Goal: Task Accomplishment & Management: Complete application form

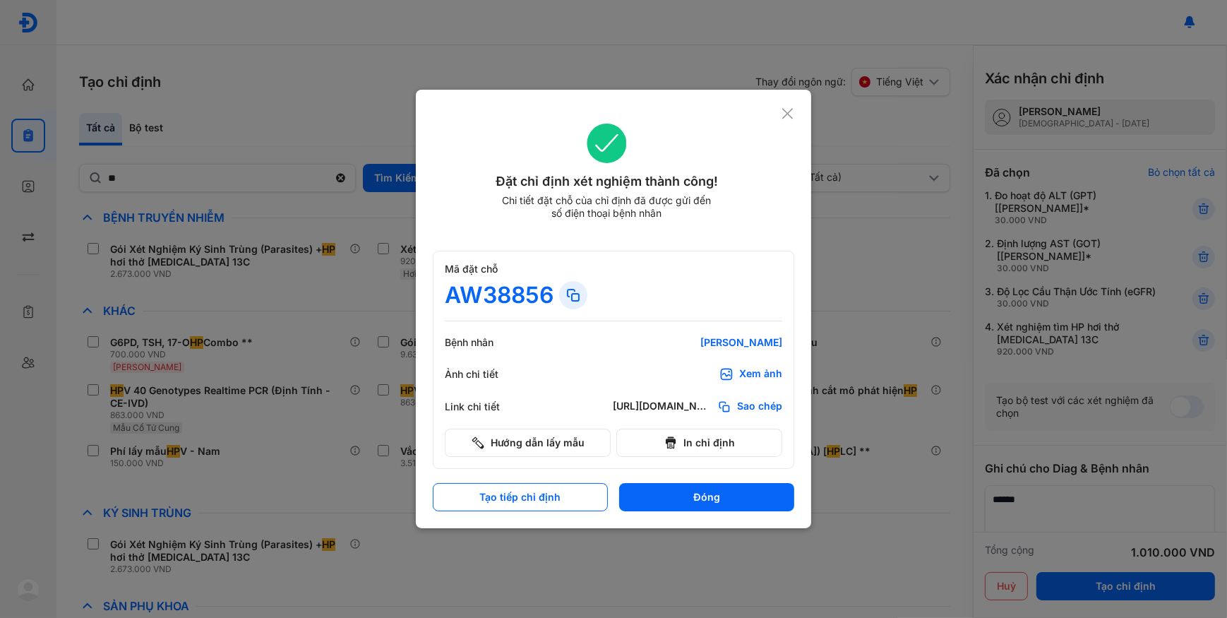
scroll to position [116, 0]
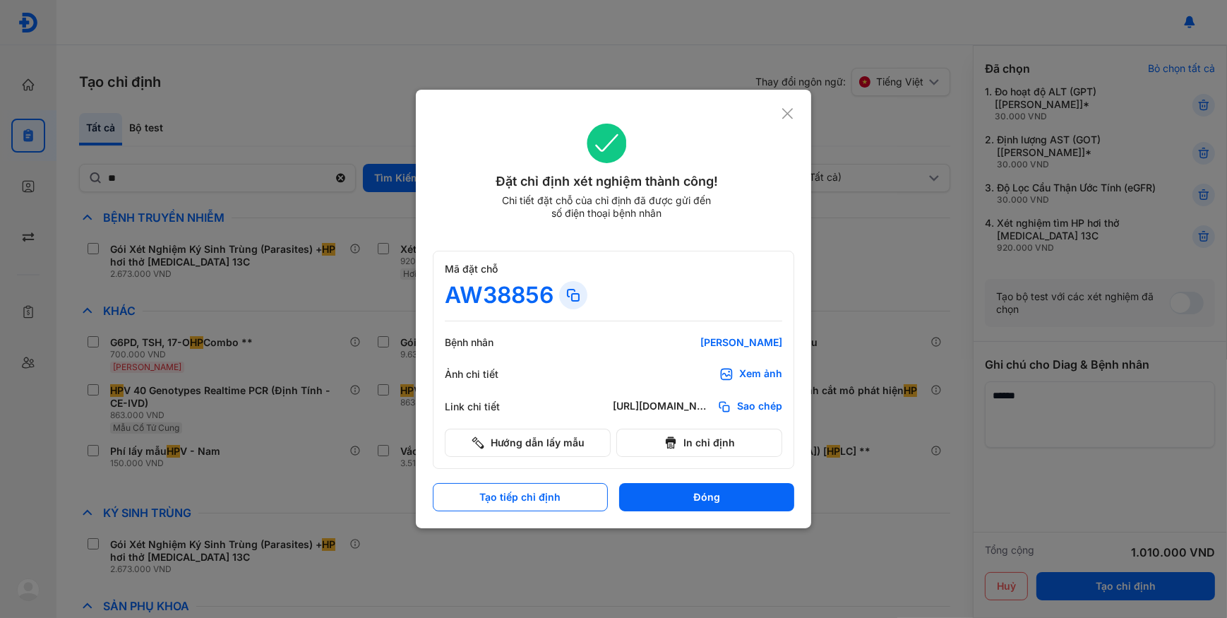
click at [783, 119] on icon at bounding box center [787, 114] width 13 height 14
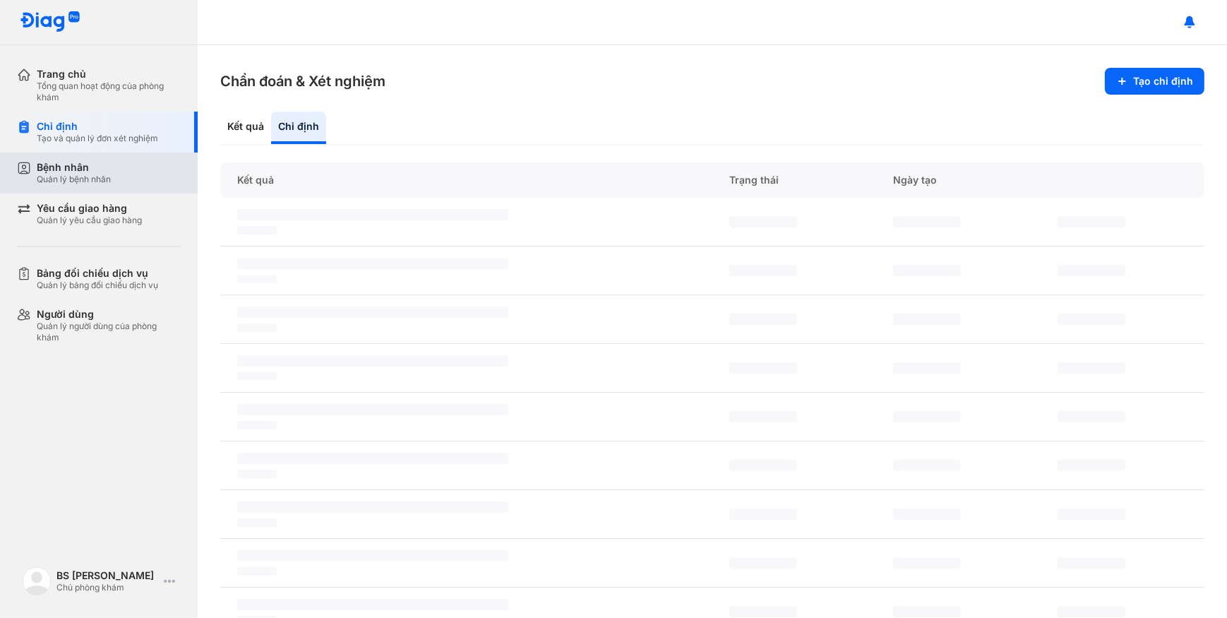
drag, startPoint x: 95, startPoint y: 167, endPoint x: 115, endPoint y: 169, distance: 20.5
click at [95, 166] on div "Bệnh nhân" at bounding box center [74, 167] width 74 height 13
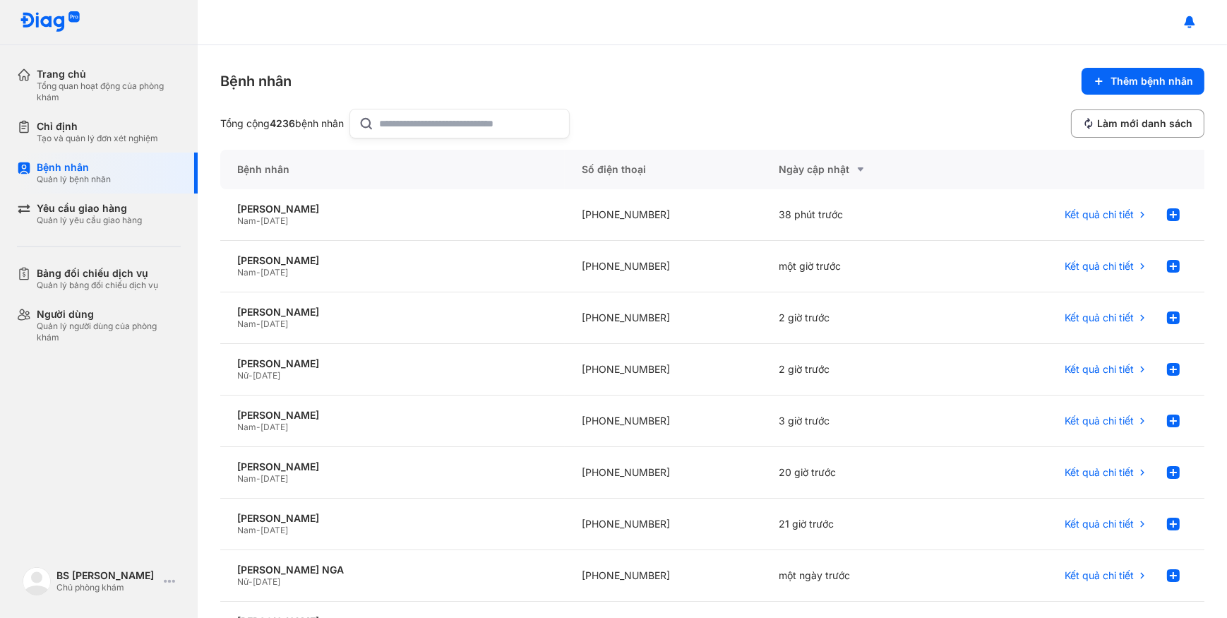
click at [402, 127] on input "text" at bounding box center [470, 123] width 181 height 28
type input "*********"
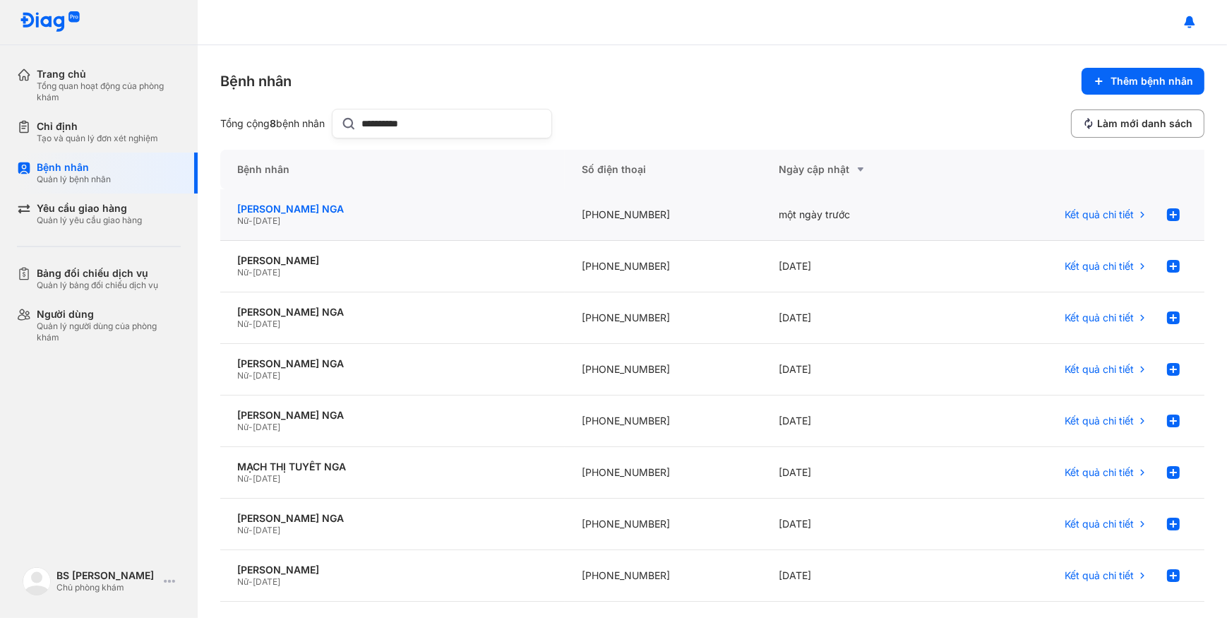
click at [409, 212] on div "[PERSON_NAME] NGA" at bounding box center [392, 209] width 311 height 13
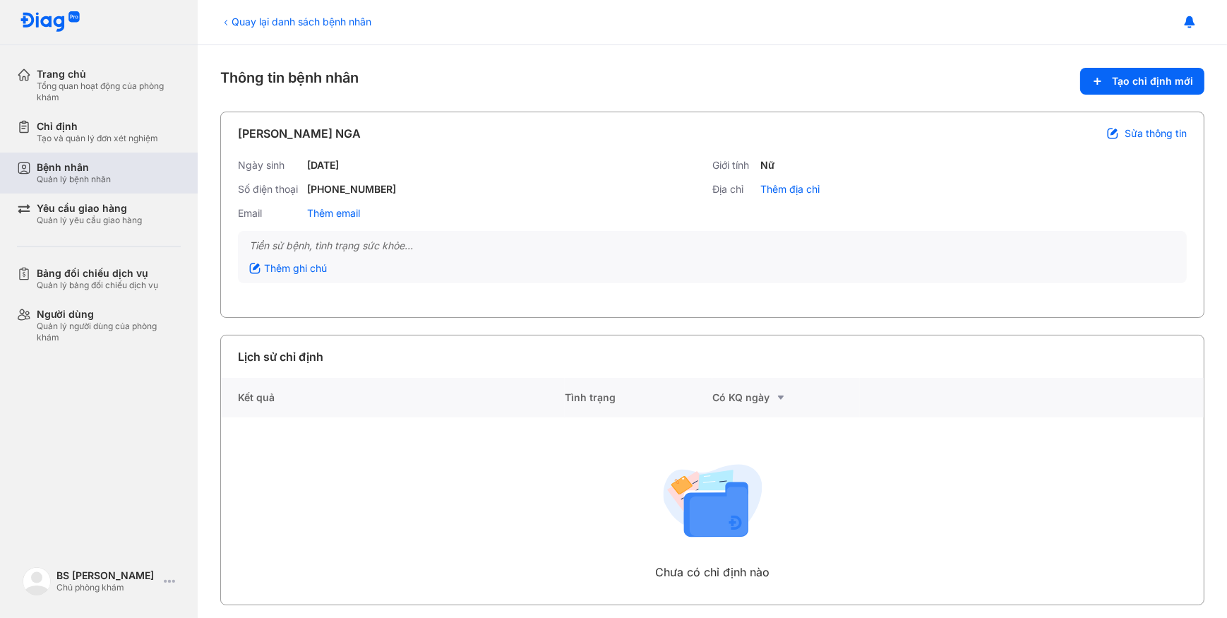
drag, startPoint x: 94, startPoint y: 168, endPoint x: 229, endPoint y: 133, distance: 140.0
click at [94, 164] on div "Bệnh nhân" at bounding box center [74, 167] width 74 height 13
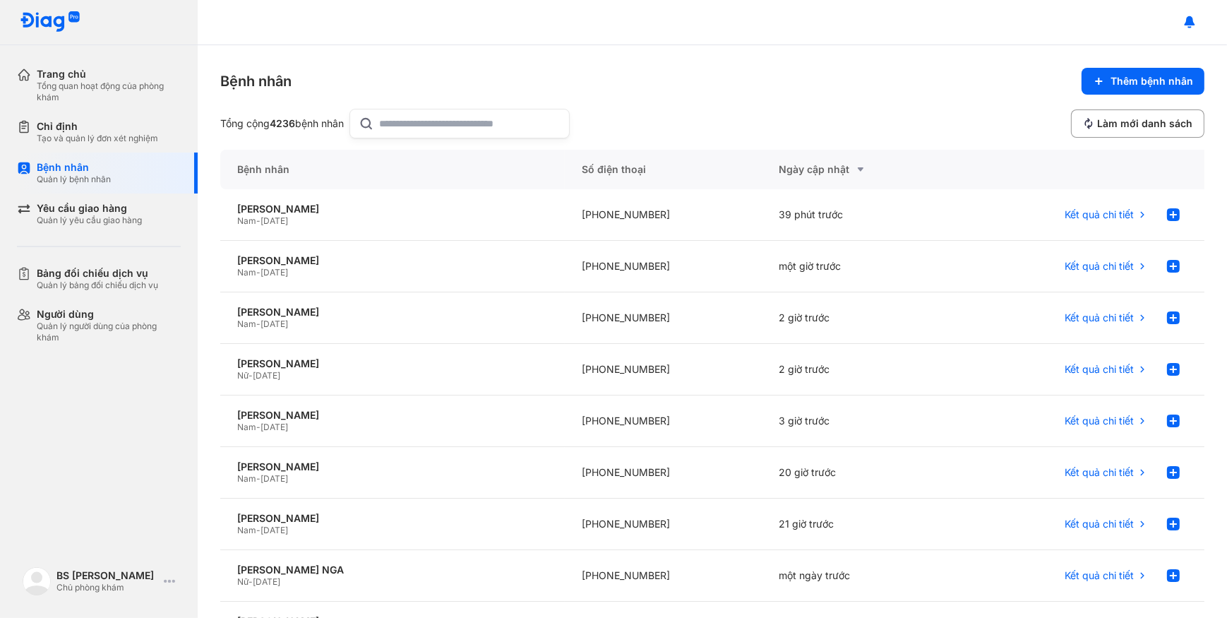
click at [373, 125] on icon at bounding box center [367, 123] width 16 height 17
click at [380, 125] on input "text" at bounding box center [470, 123] width 181 height 28
paste input "**********"
type input "**********"
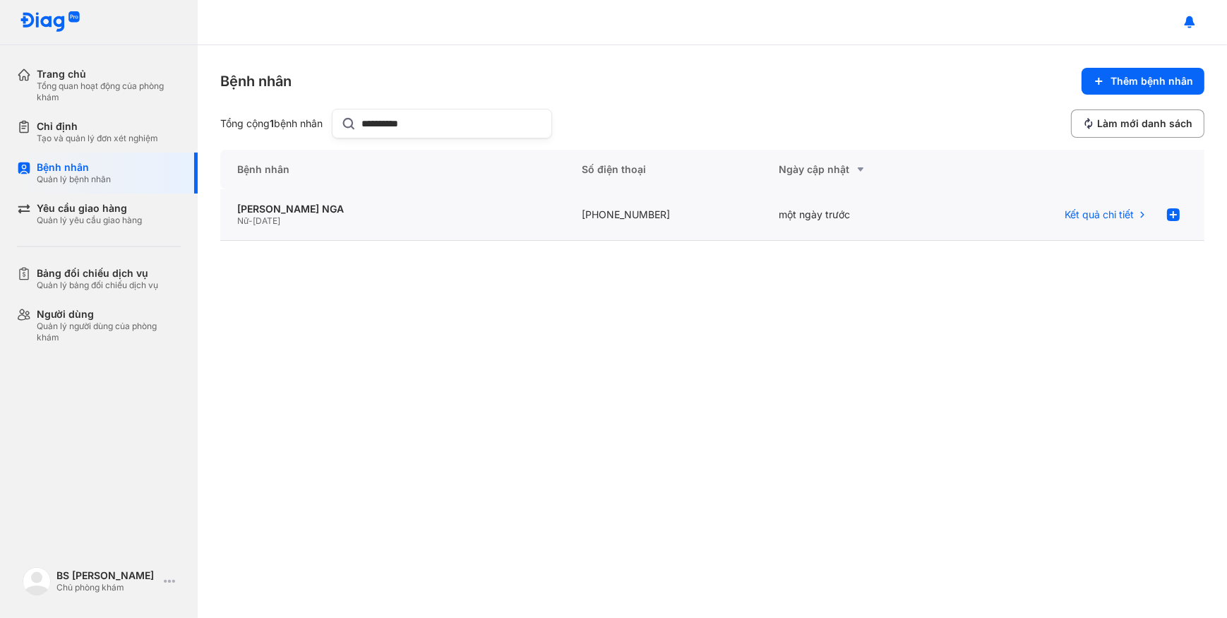
click at [762, 218] on div "[PHONE_NUMBER]" at bounding box center [860, 215] width 197 height 52
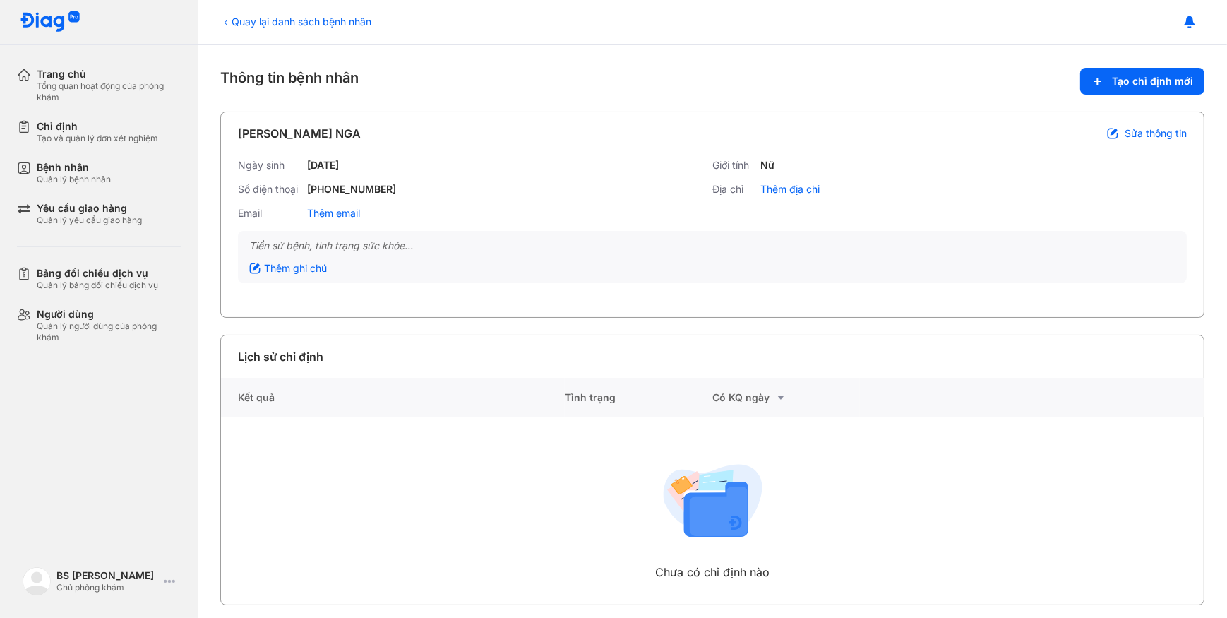
click at [1146, 133] on span "Sửa thông tin" at bounding box center [1155, 133] width 62 height 13
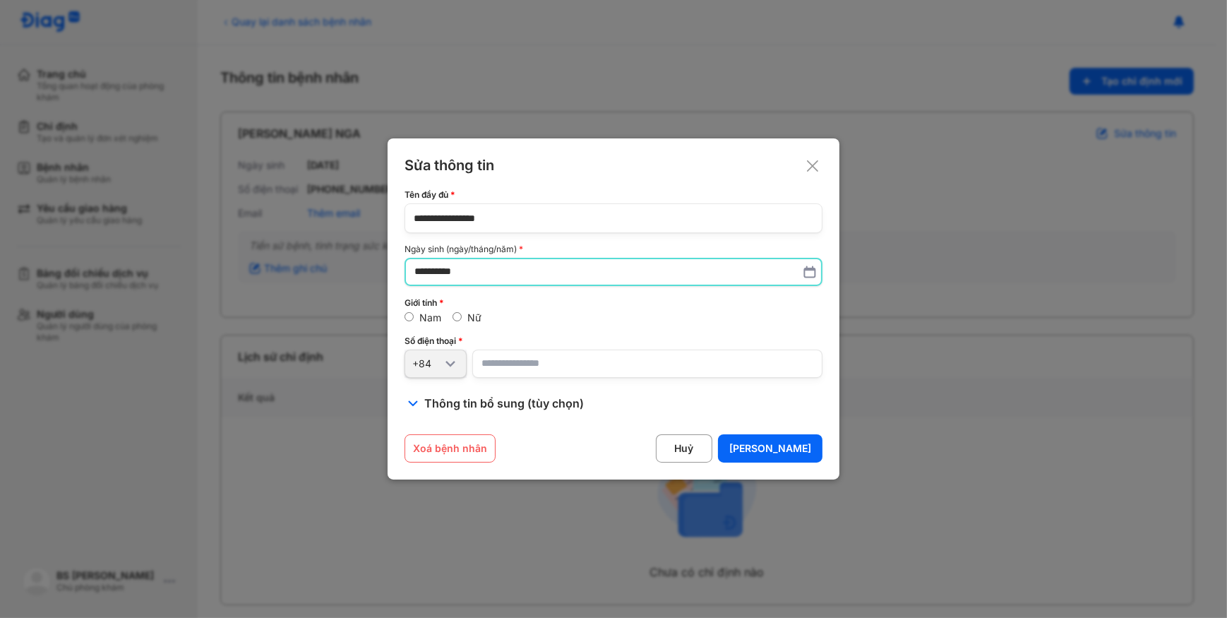
drag, startPoint x: 598, startPoint y: 275, endPoint x: 120, endPoint y: 269, distance: 477.9
click at [120, 269] on div "**********" at bounding box center [613, 309] width 1227 height 618
paste input "text"
type input "**********"
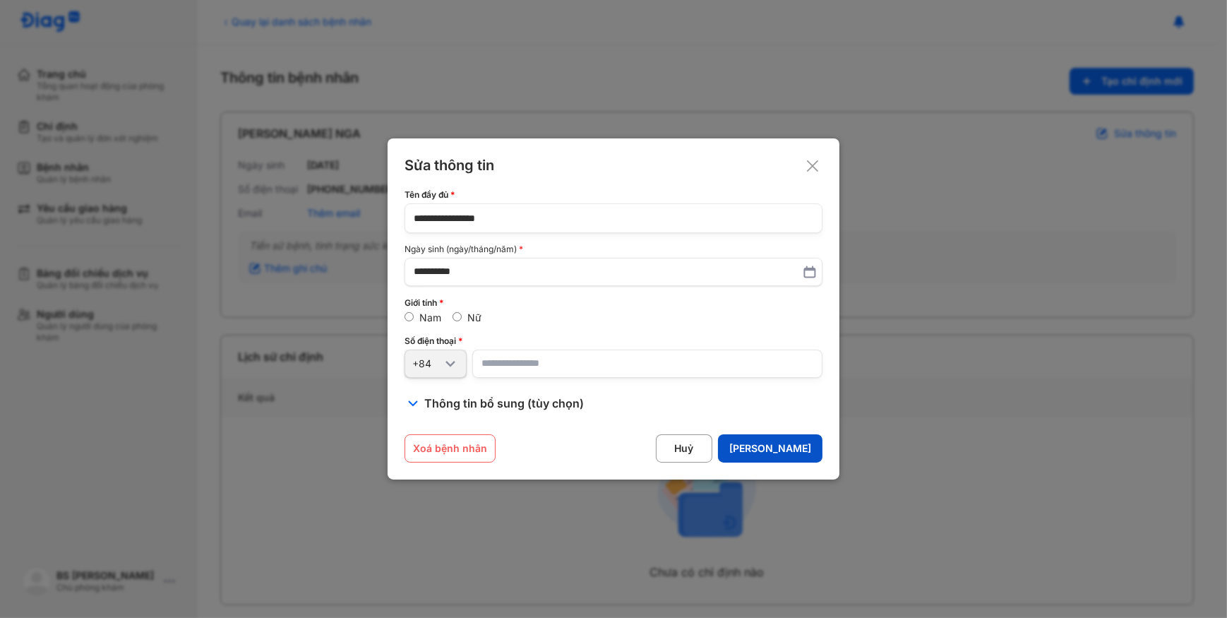
click at [806, 443] on div "[PERSON_NAME]" at bounding box center [770, 448] width 82 height 13
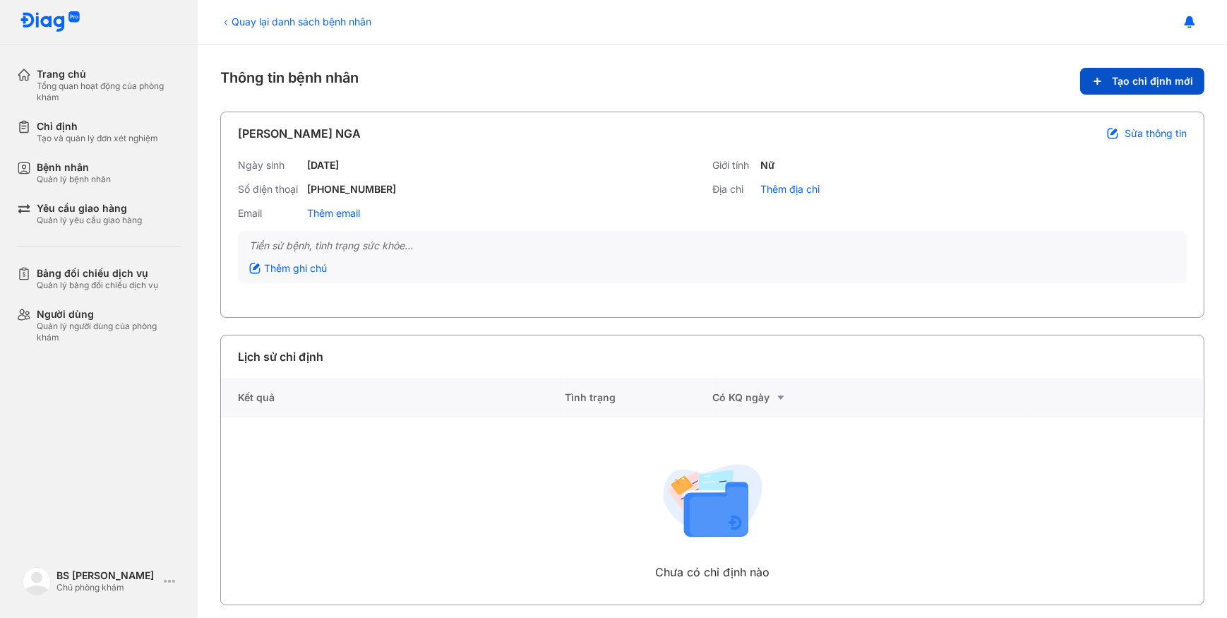
click at [1132, 90] on button "Tạo chỉ định mới" at bounding box center [1142, 81] width 124 height 27
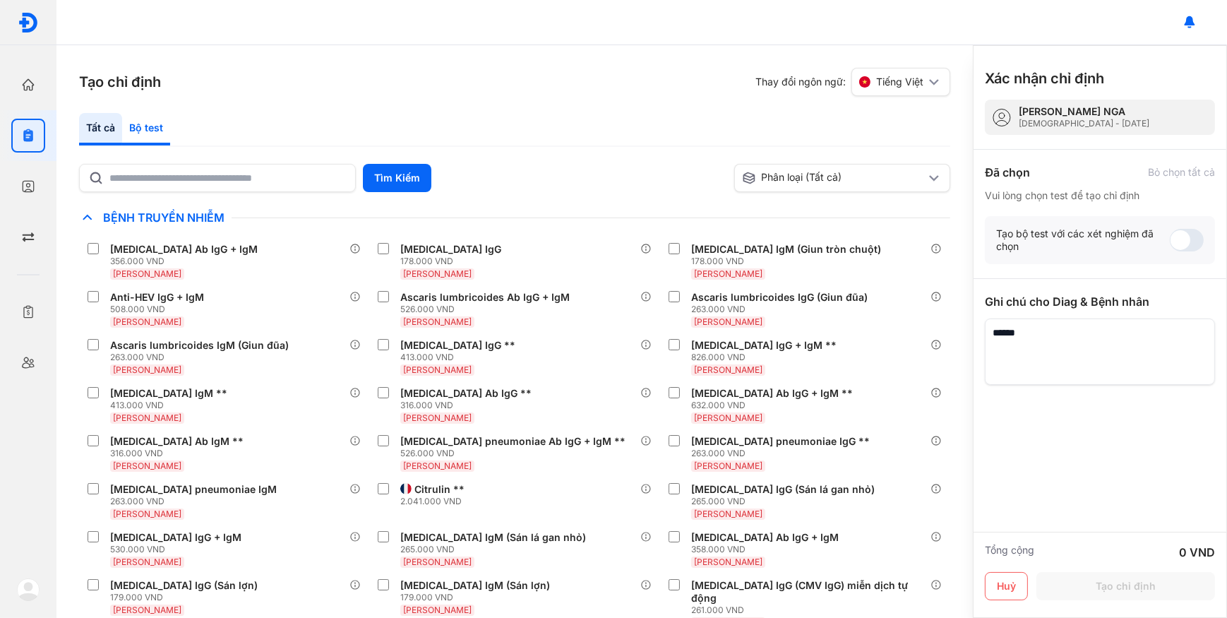
click at [152, 126] on div "Bộ test" at bounding box center [146, 129] width 48 height 32
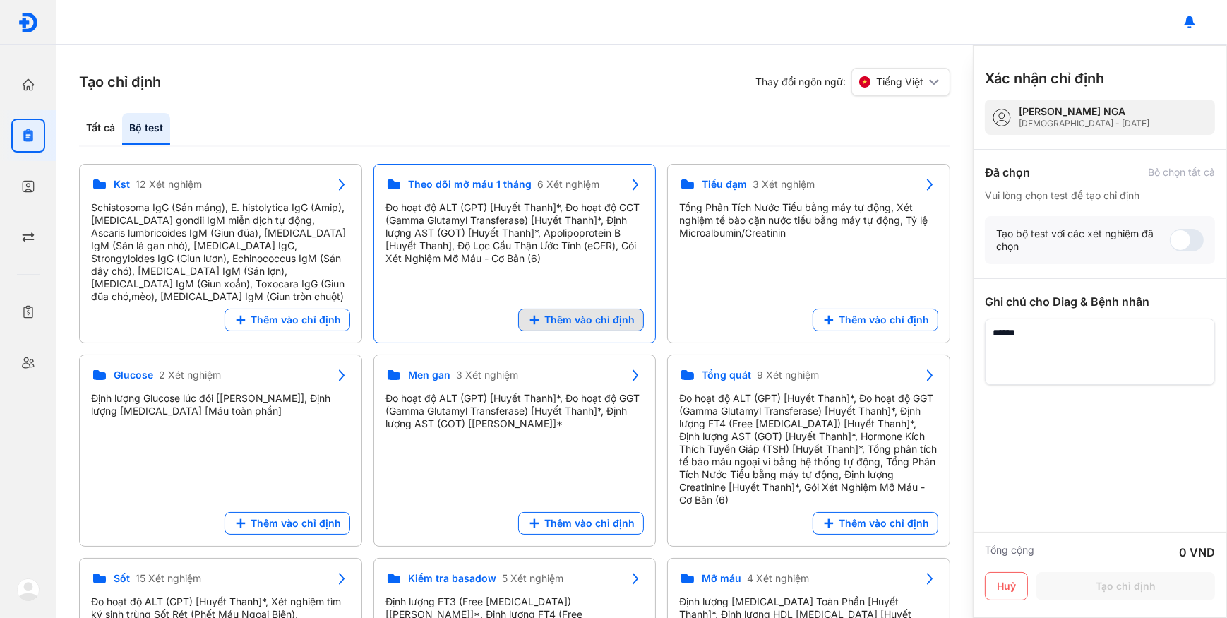
click at [581, 313] on span "Thêm vào chỉ định" at bounding box center [589, 319] width 90 height 13
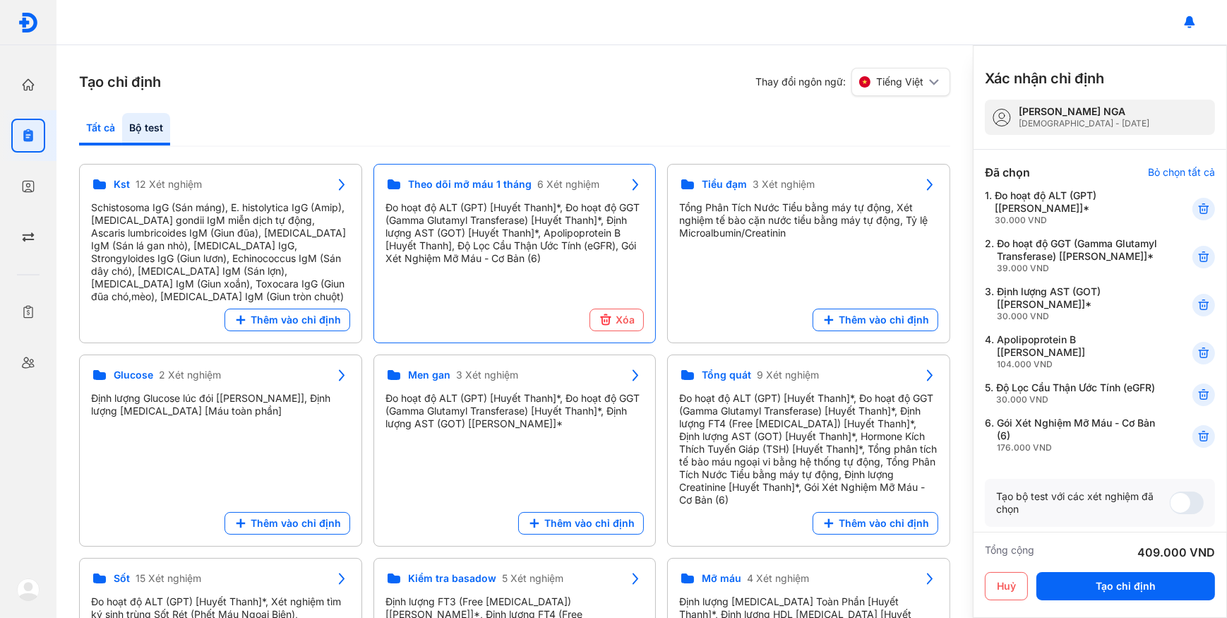
click at [122, 121] on div "Tất cả" at bounding box center [146, 129] width 48 height 32
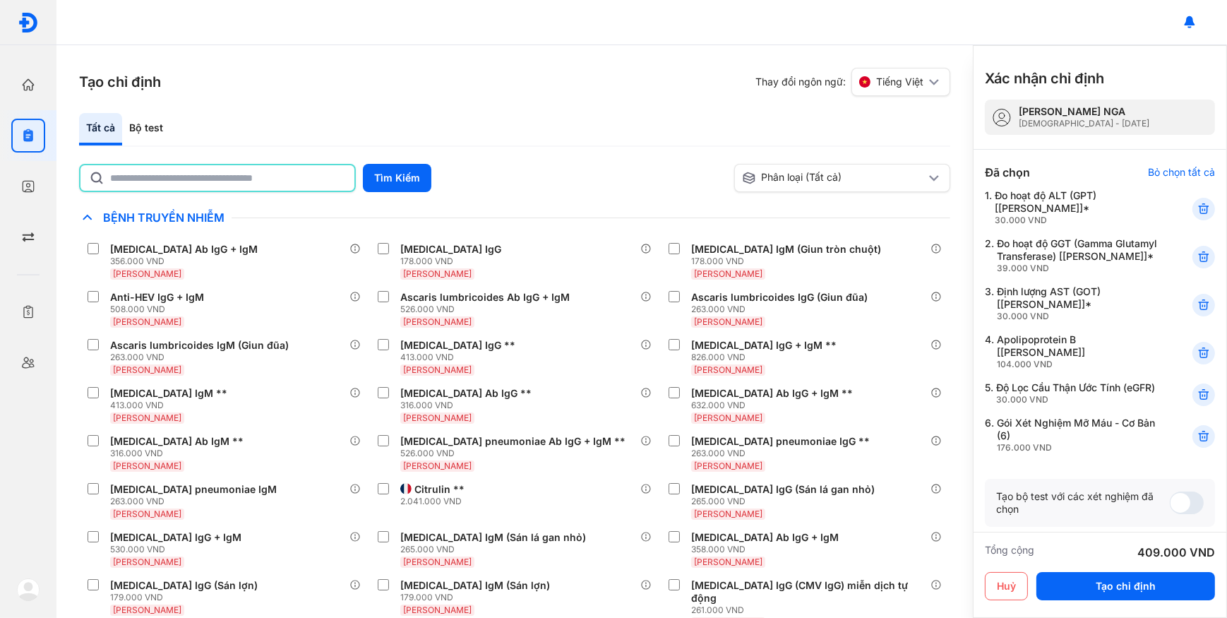
click at [167, 183] on input "text" at bounding box center [228, 177] width 236 height 25
type input "*"
drag, startPoint x: 433, startPoint y: 178, endPoint x: 419, endPoint y: 181, distance: 13.9
click at [431, 179] on div "** Tìm Kiếm" at bounding box center [403, 179] width 649 height 30
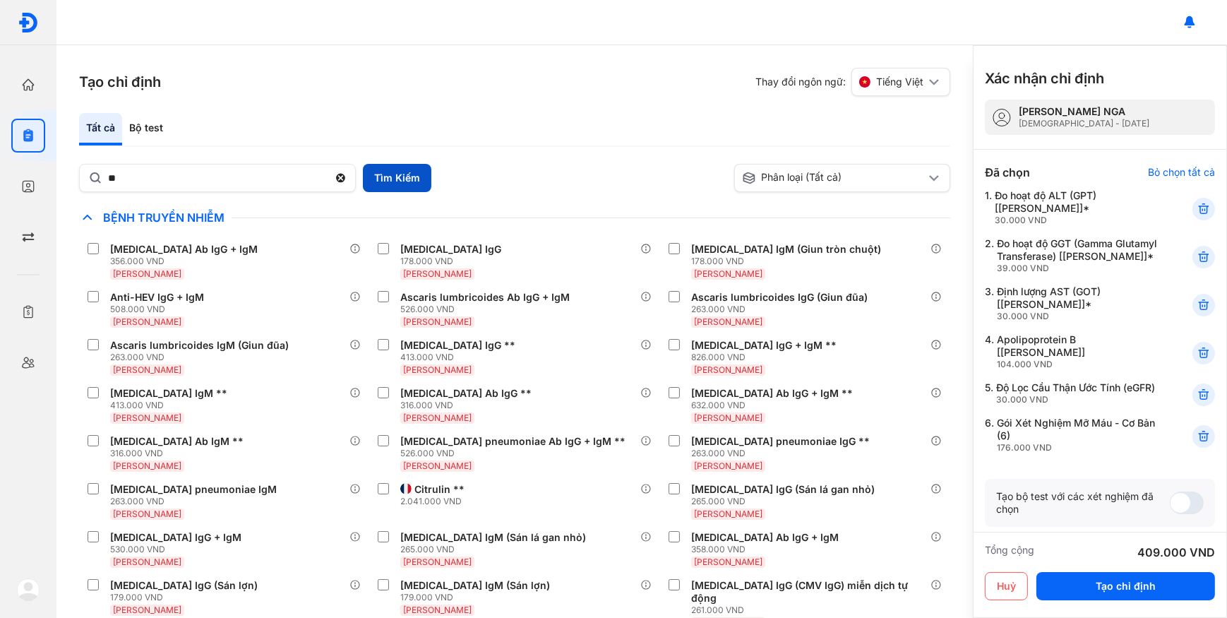
click at [414, 183] on button "Tìm Kiếm" at bounding box center [397, 178] width 68 height 28
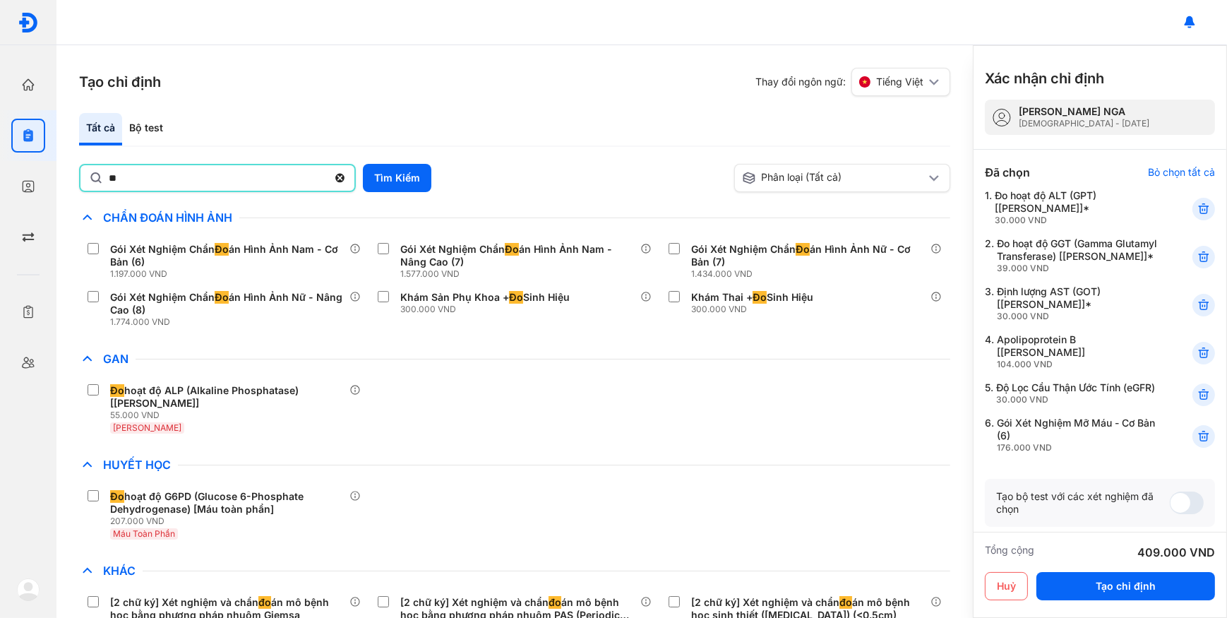
click at [246, 182] on input "**" at bounding box center [218, 177] width 219 height 25
type input "*******"
click at [416, 167] on button "Tìm Kiếm" at bounding box center [397, 178] width 68 height 28
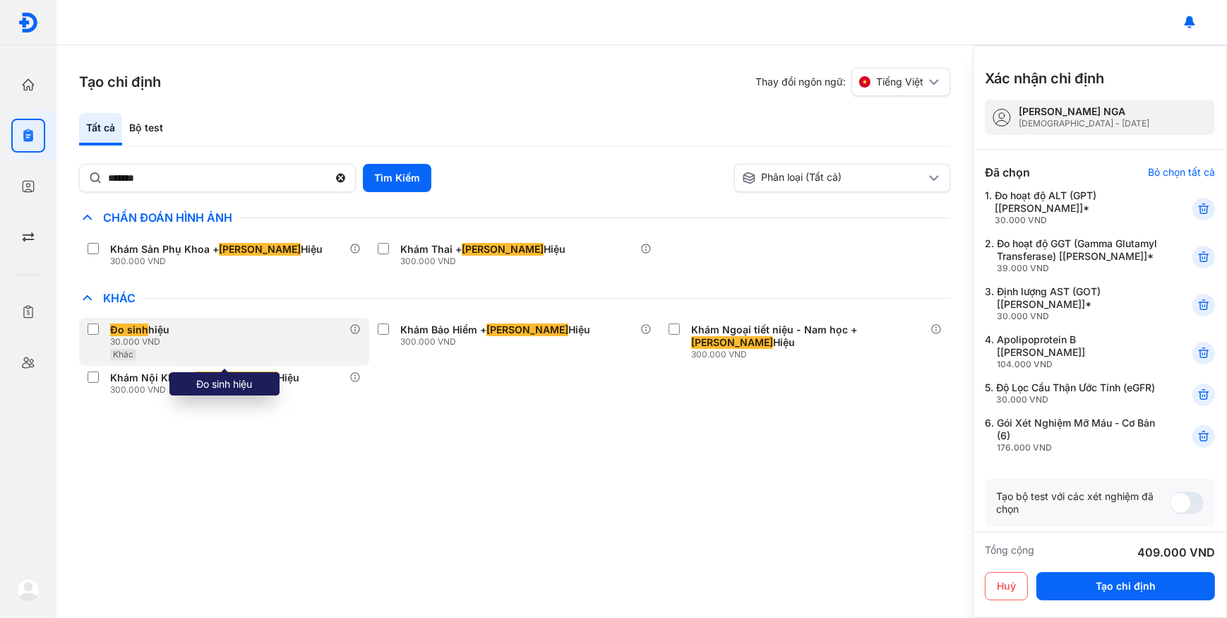
click at [258, 344] on div "Đo sinh hiệu 30.000 VND Khác" at bounding box center [224, 342] width 290 height 48
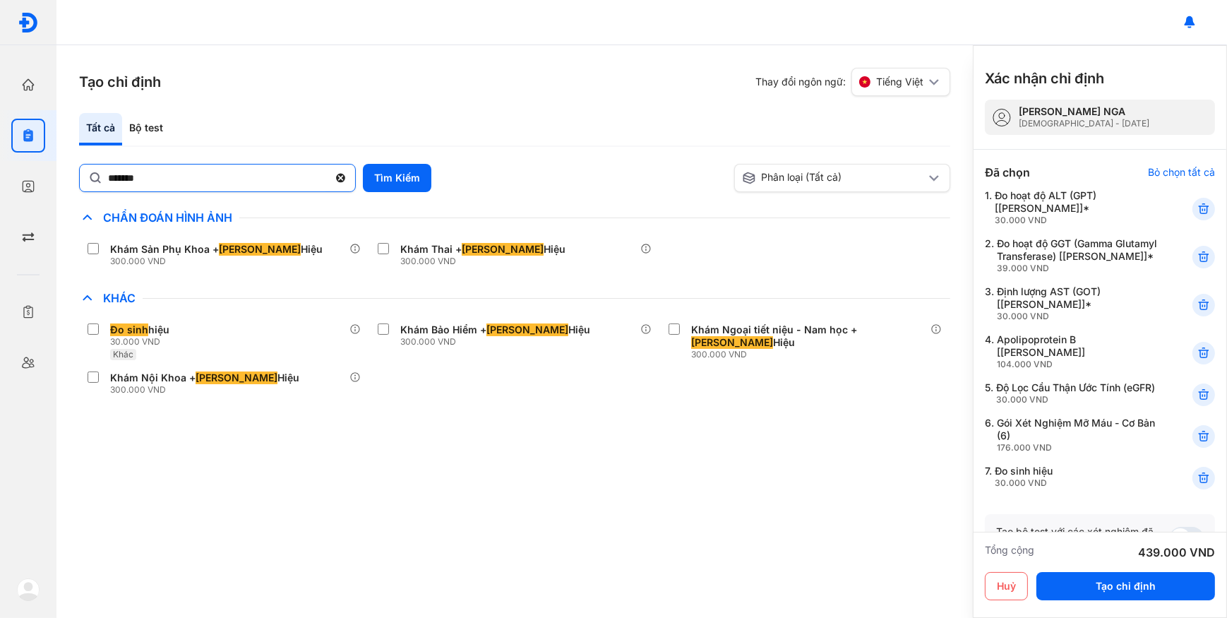
click at [343, 181] on use at bounding box center [340, 178] width 9 height 9
click at [328, 181] on input "*******" at bounding box center [218, 176] width 220 height 25
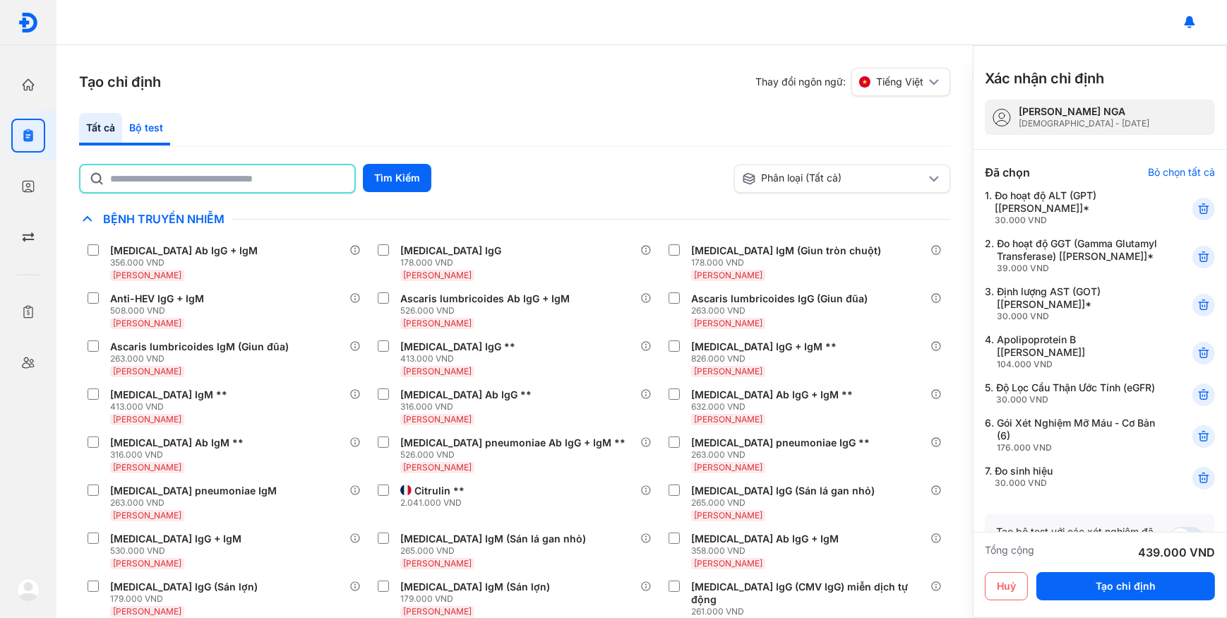
click at [157, 128] on div "Bộ test" at bounding box center [146, 129] width 48 height 32
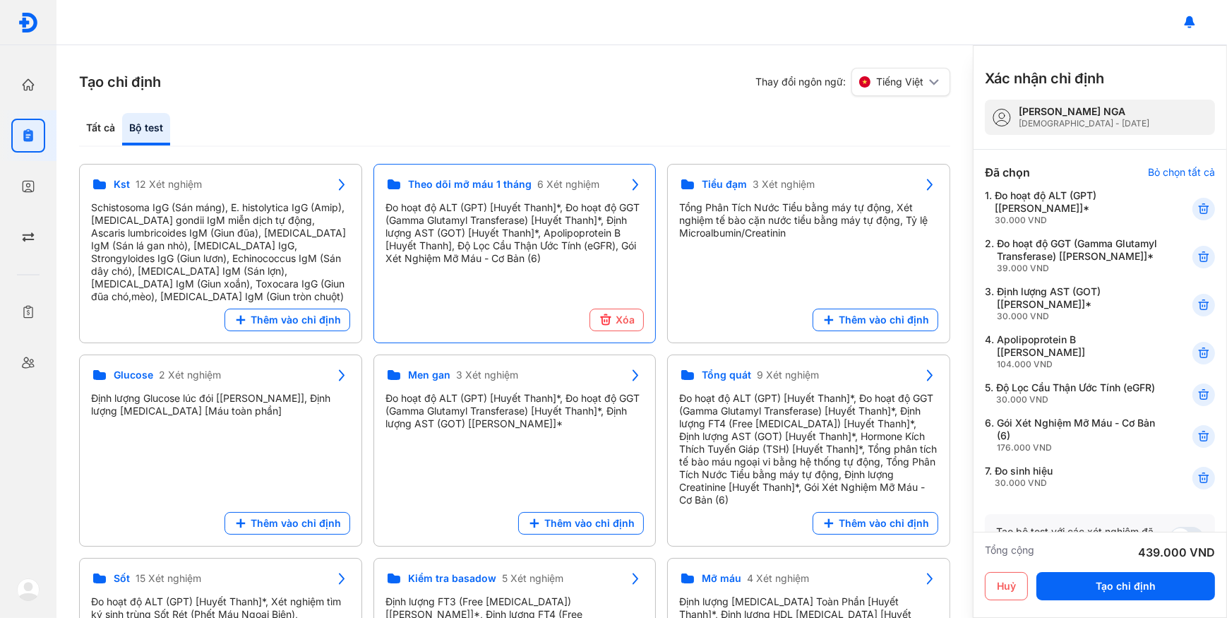
drag, startPoint x: 854, startPoint y: 318, endPoint x: 1033, endPoint y: 335, distance: 179.4
click at [855, 318] on span "Thêm vào chỉ định" at bounding box center [883, 319] width 90 height 13
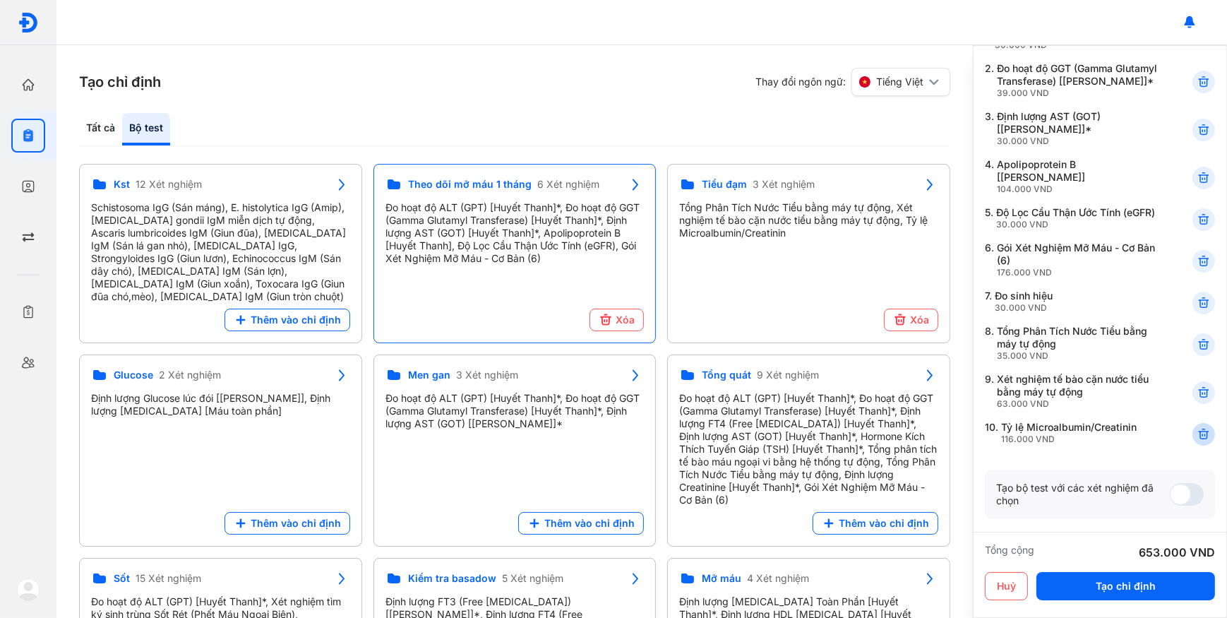
scroll to position [192, 0]
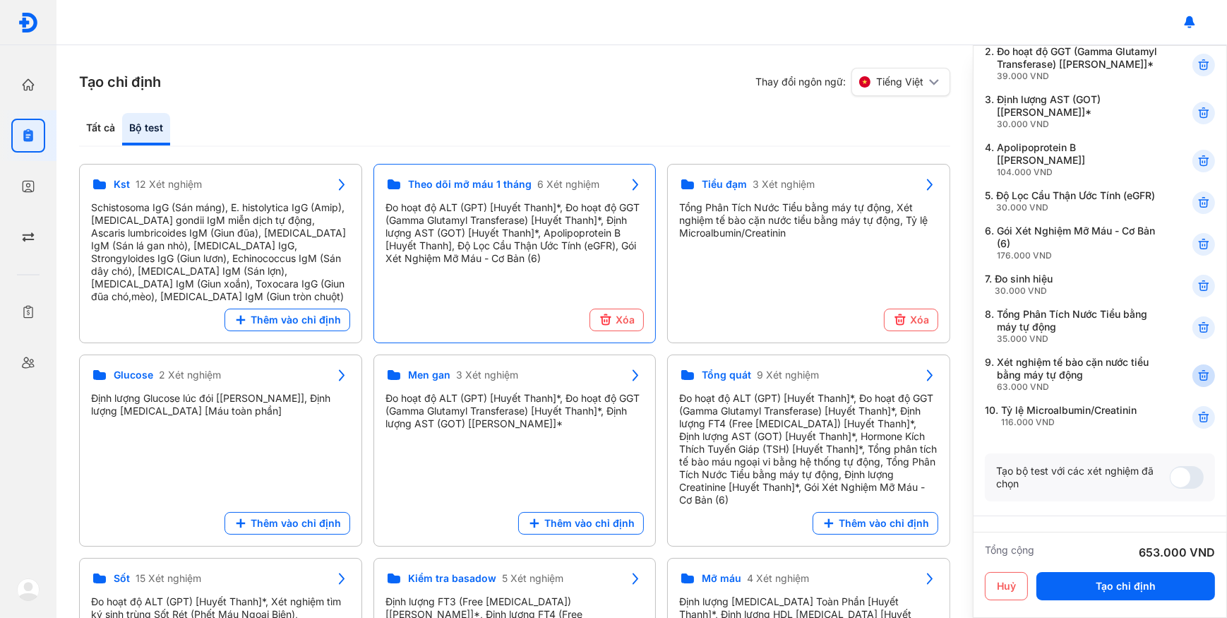
click at [1196, 383] on icon at bounding box center [1203, 375] width 14 height 14
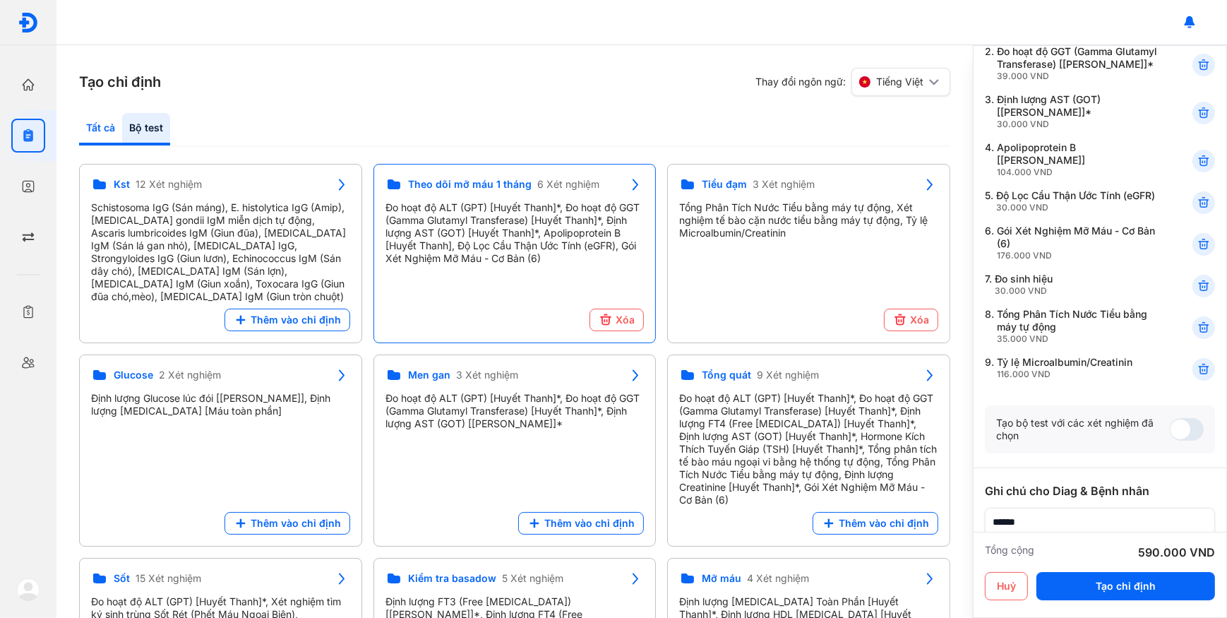
drag, startPoint x: 77, startPoint y: 133, endPoint x: 88, endPoint y: 133, distance: 10.6
click at [78, 133] on div "Tạo chỉ định Thay đổi ngôn ngữ: Tiếng Việt Tất cả Bộ test Tìm Kiếm Phân loại (T…" at bounding box center [514, 331] width 916 height 572
click at [122, 133] on div "Tất cả" at bounding box center [146, 129] width 48 height 32
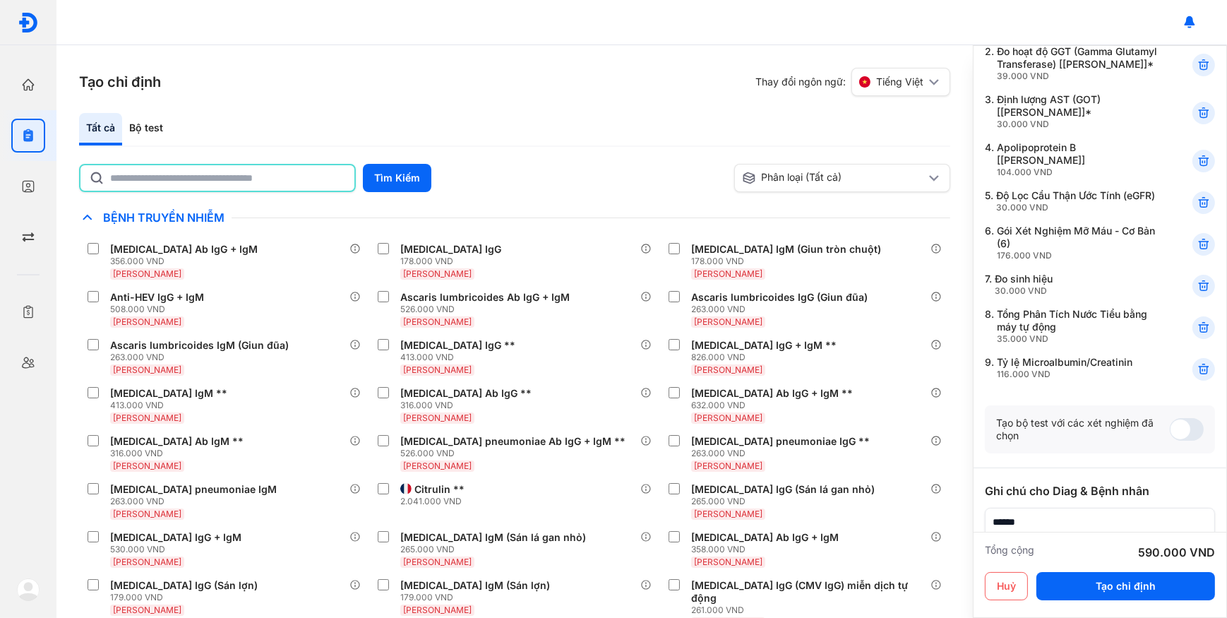
click at [155, 174] on input "text" at bounding box center [228, 177] width 236 height 25
type input "***"
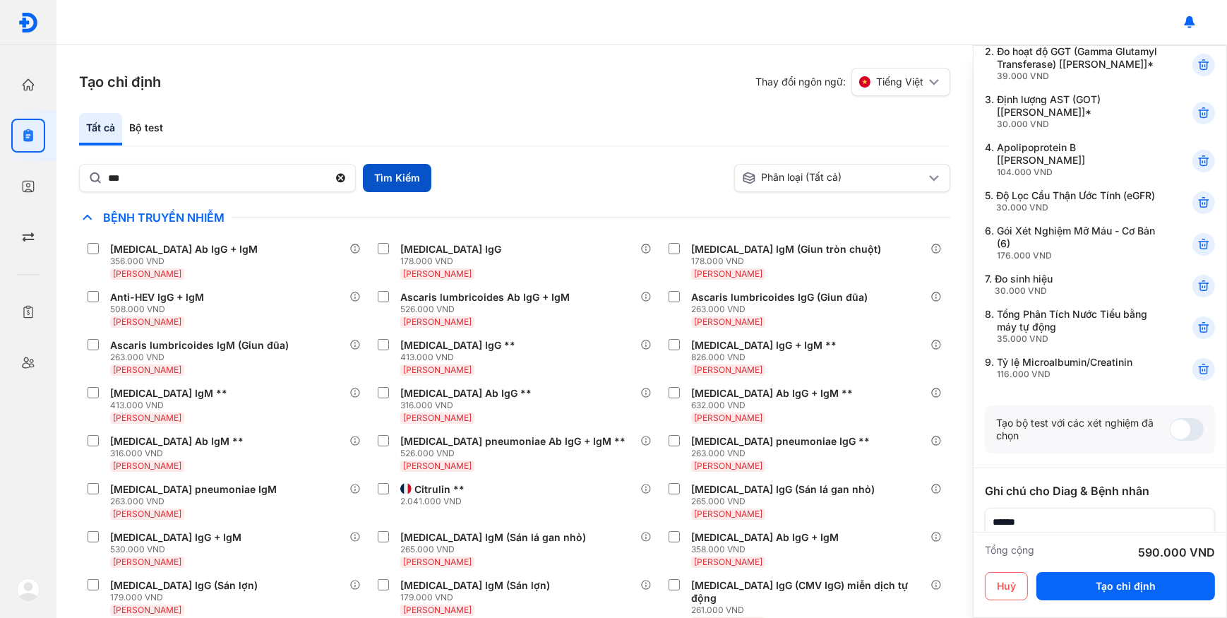
click at [393, 180] on button "Tìm Kiếm" at bounding box center [397, 178] width 68 height 28
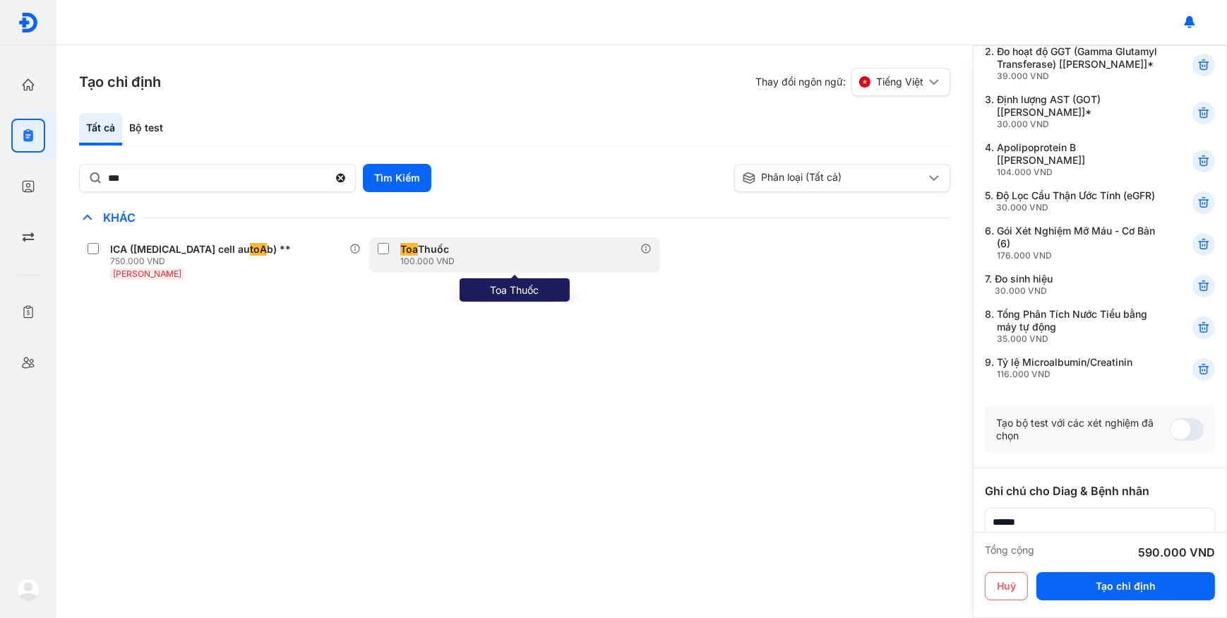
click at [447, 254] on div "Toa Thuốc" at bounding box center [424, 249] width 49 height 13
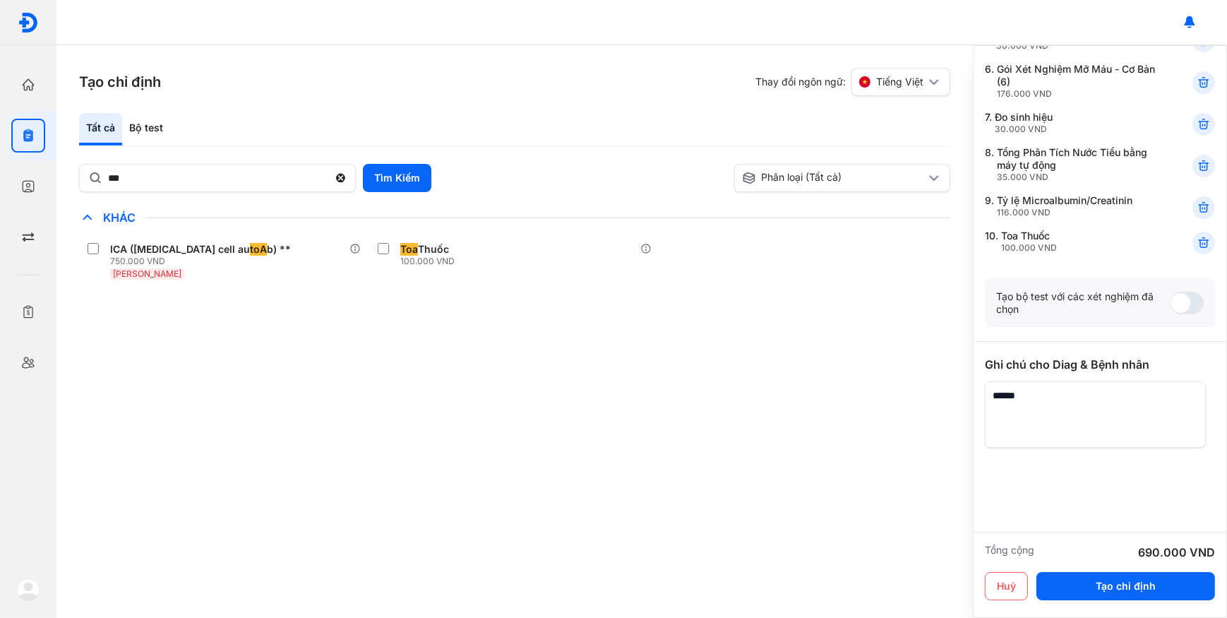
scroll to position [366, 0]
click at [1045, 399] on textarea at bounding box center [1095, 414] width 221 height 66
type textarea "**********"
click at [1111, 589] on button "Tạo chỉ định" at bounding box center [1125, 586] width 179 height 28
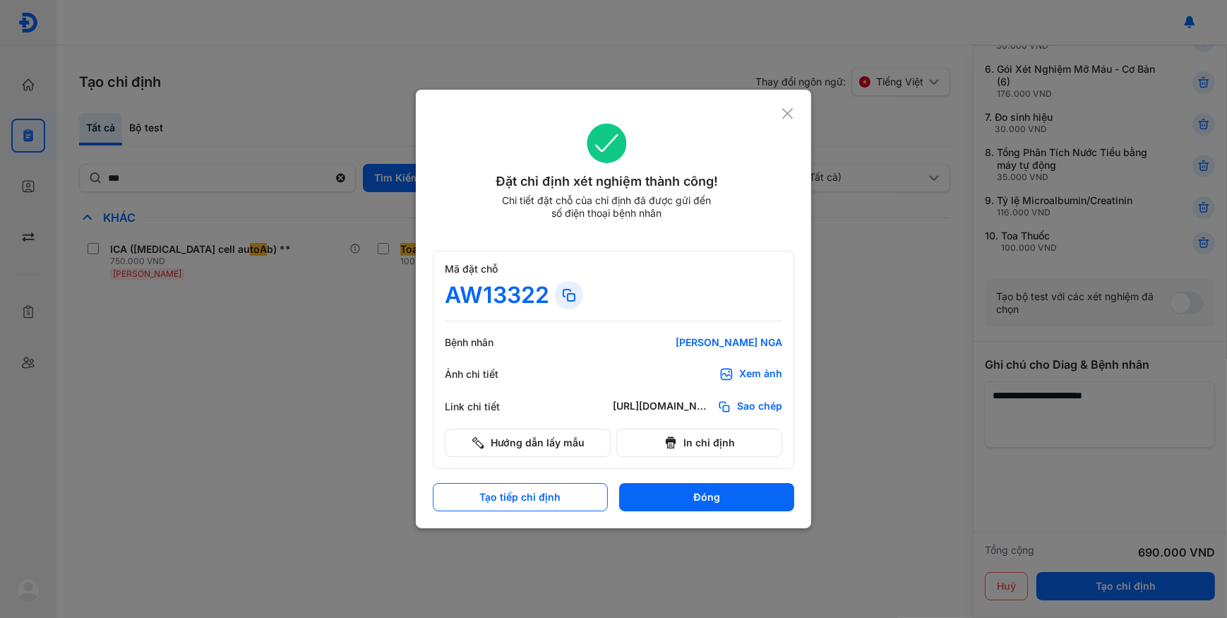
drag, startPoint x: 767, startPoint y: 408, endPoint x: 635, endPoint y: 560, distance: 201.2
click at [766, 407] on span "Sao chép" at bounding box center [759, 406] width 45 height 14
click at [764, 369] on div "Xem ảnh" at bounding box center [760, 374] width 43 height 14
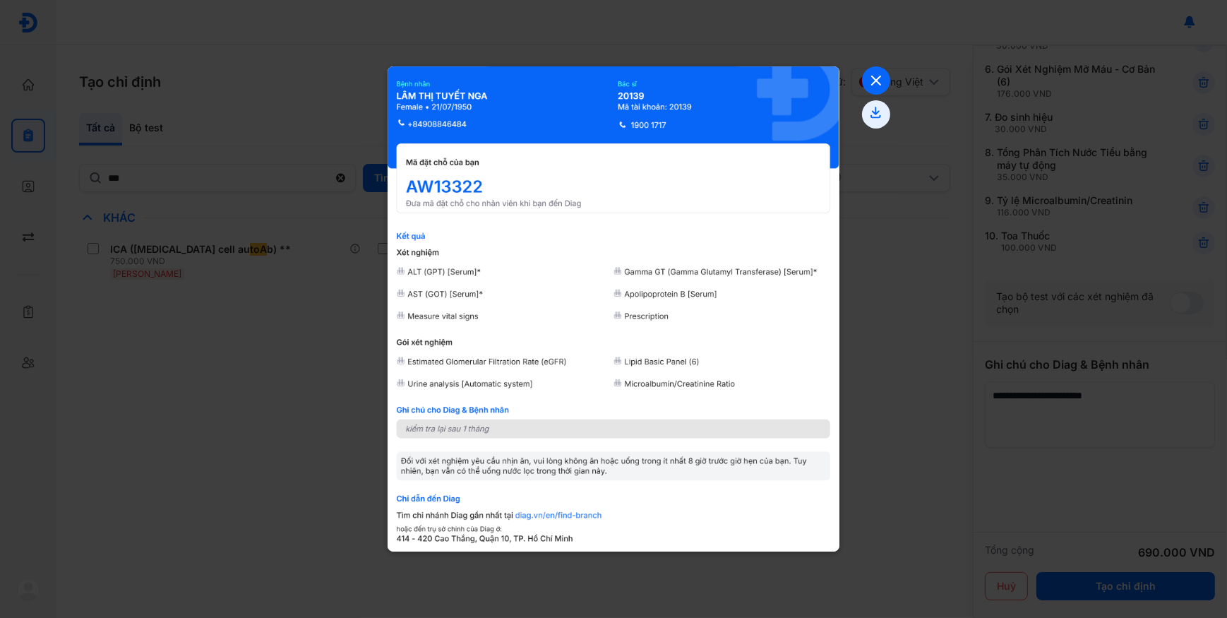
click at [877, 85] on icon at bounding box center [876, 80] width 28 height 28
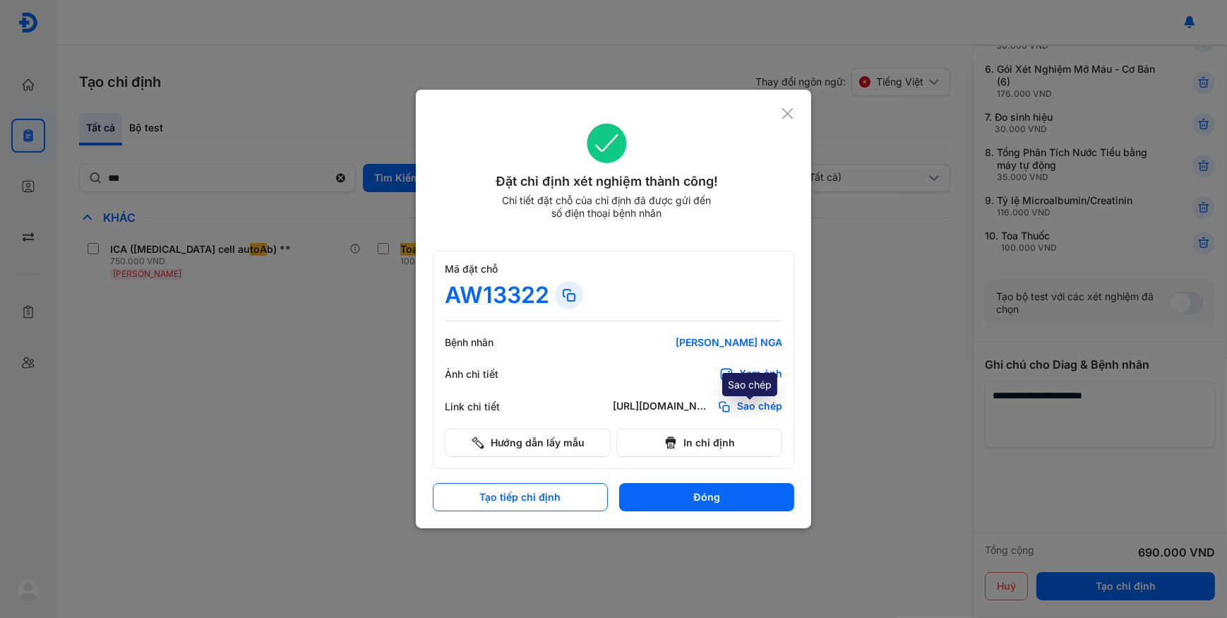
click at [747, 406] on span "Sao chép" at bounding box center [759, 406] width 45 height 14
